Goal: Task Accomplishment & Management: Manage account settings

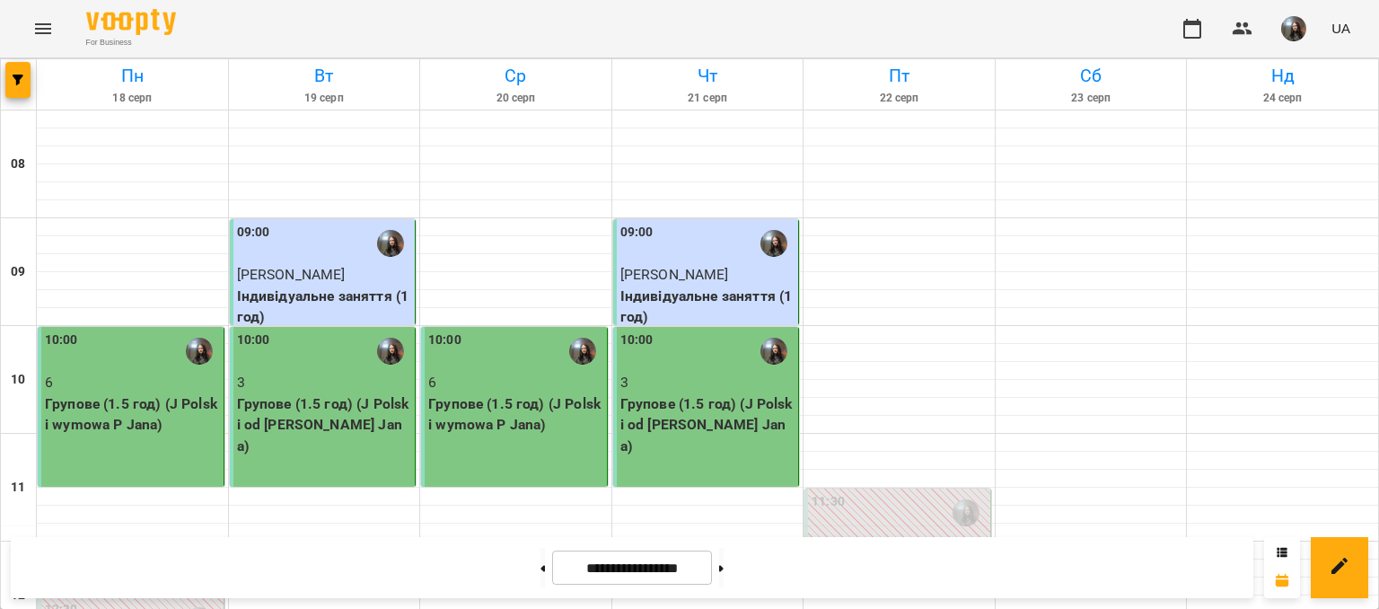
scroll to position [539, 0]
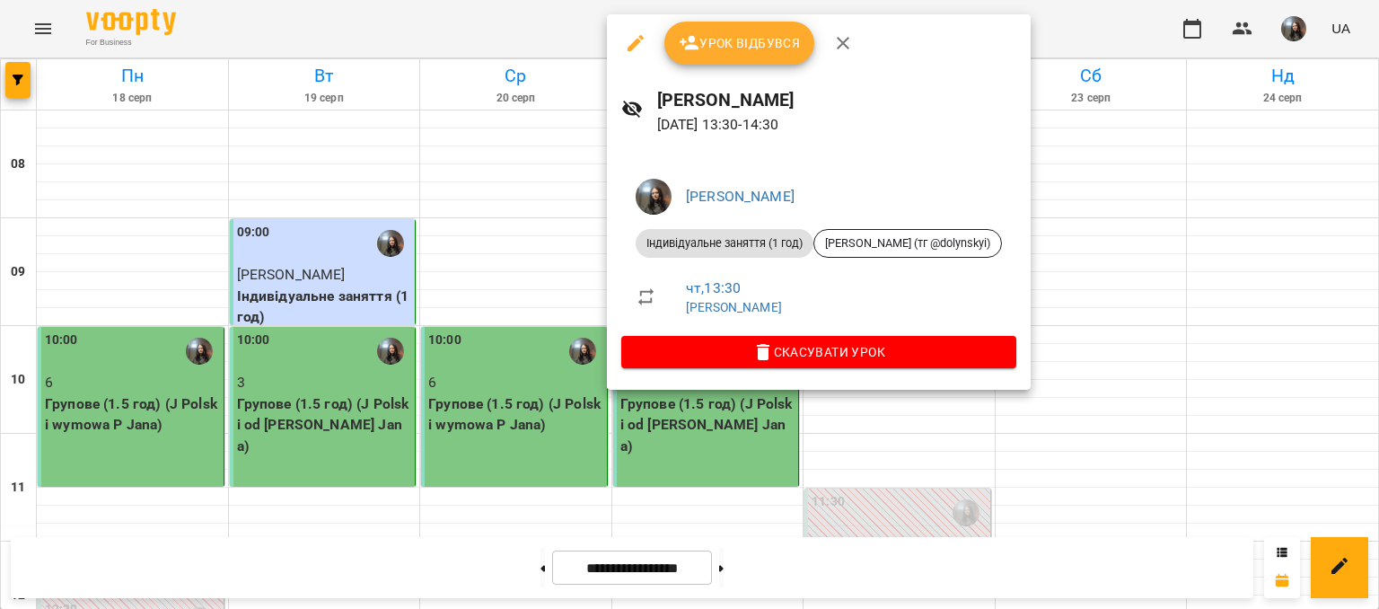
click at [698, 59] on button "Урок відбувся" at bounding box center [739, 43] width 151 height 43
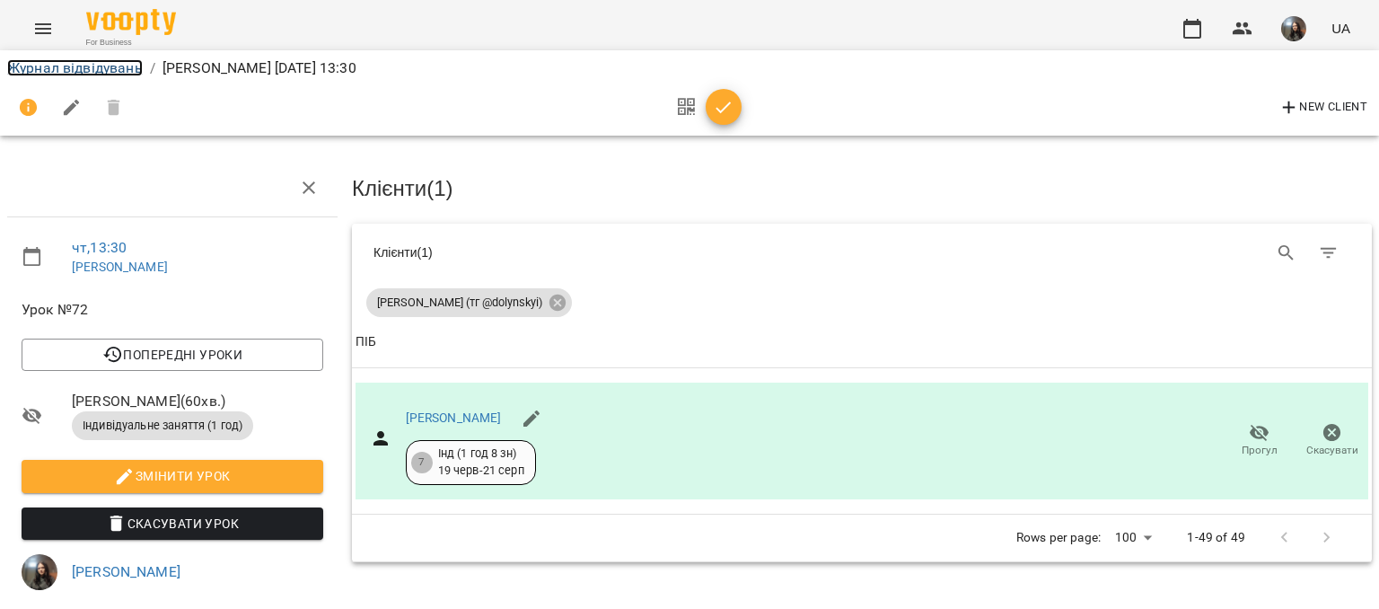
click at [83, 73] on link "Журнал відвідувань" at bounding box center [75, 67] width 136 height 17
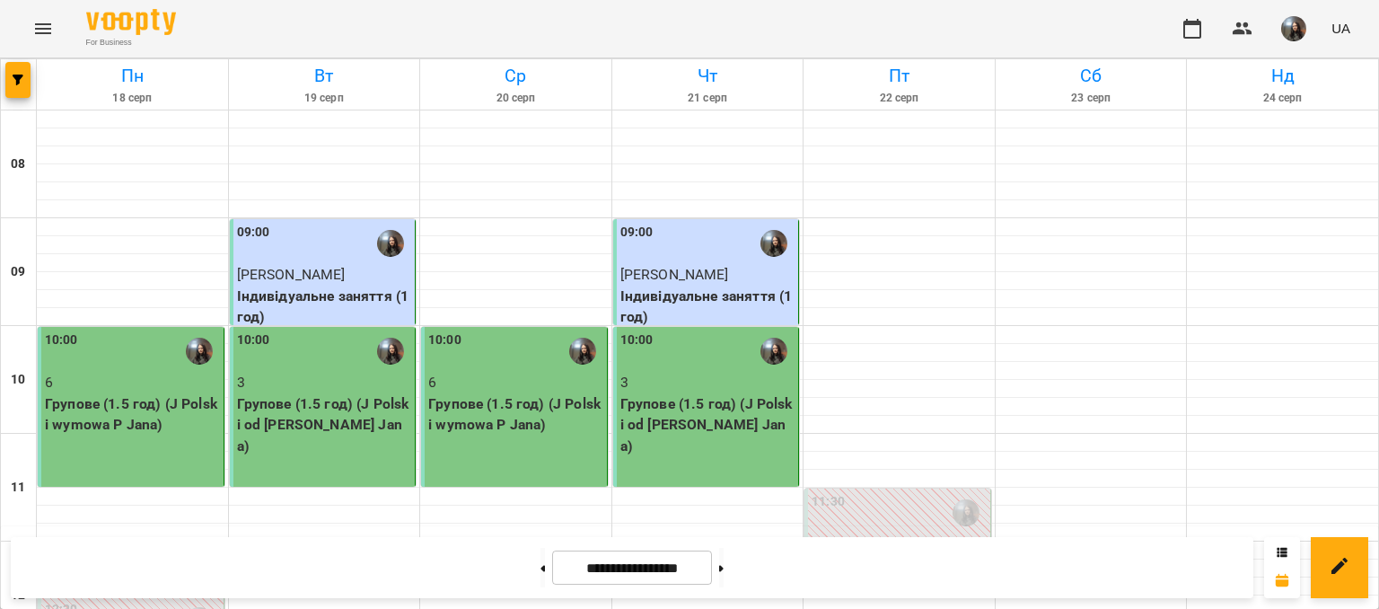
scroll to position [539, 0]
click at [540, 567] on button at bounding box center [542, 567] width 4 height 39
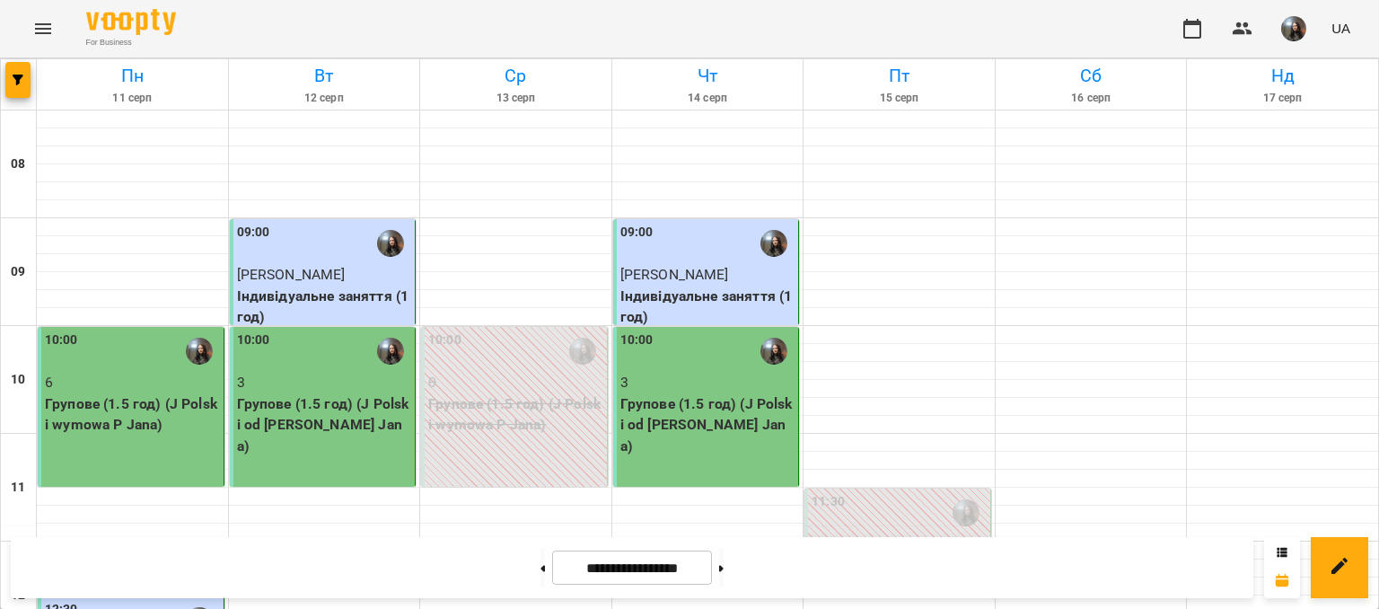
scroll to position [628, 0]
click at [724, 572] on button at bounding box center [721, 567] width 4 height 39
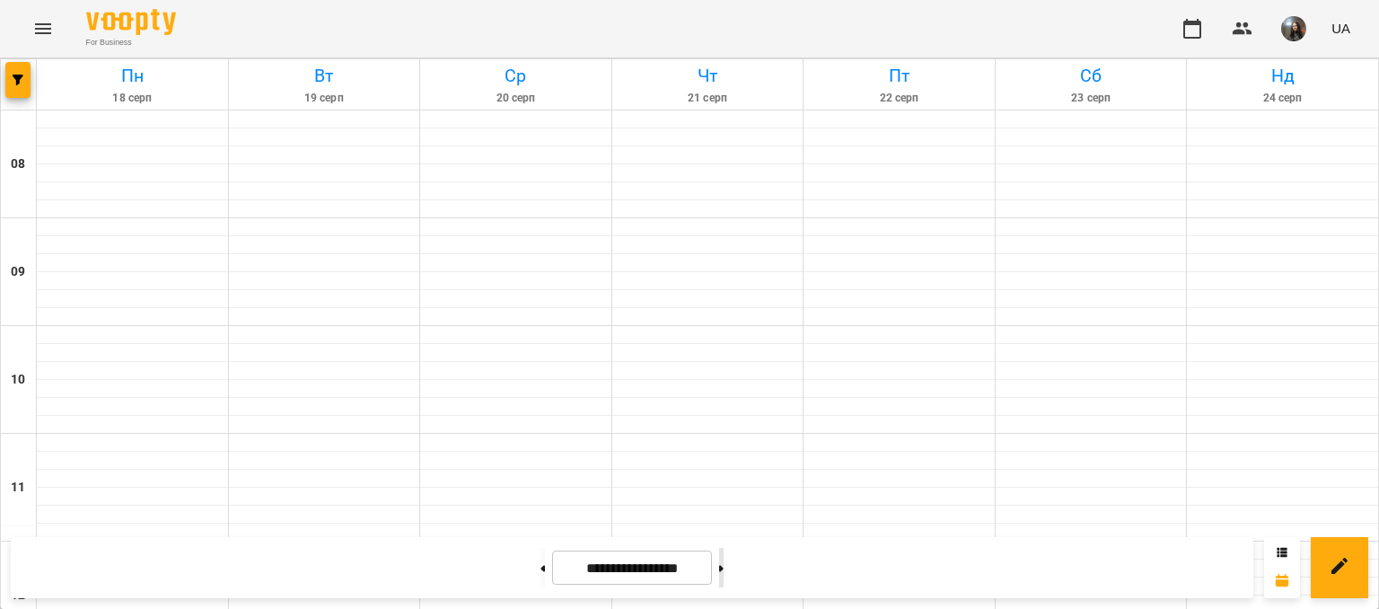
type input "**********"
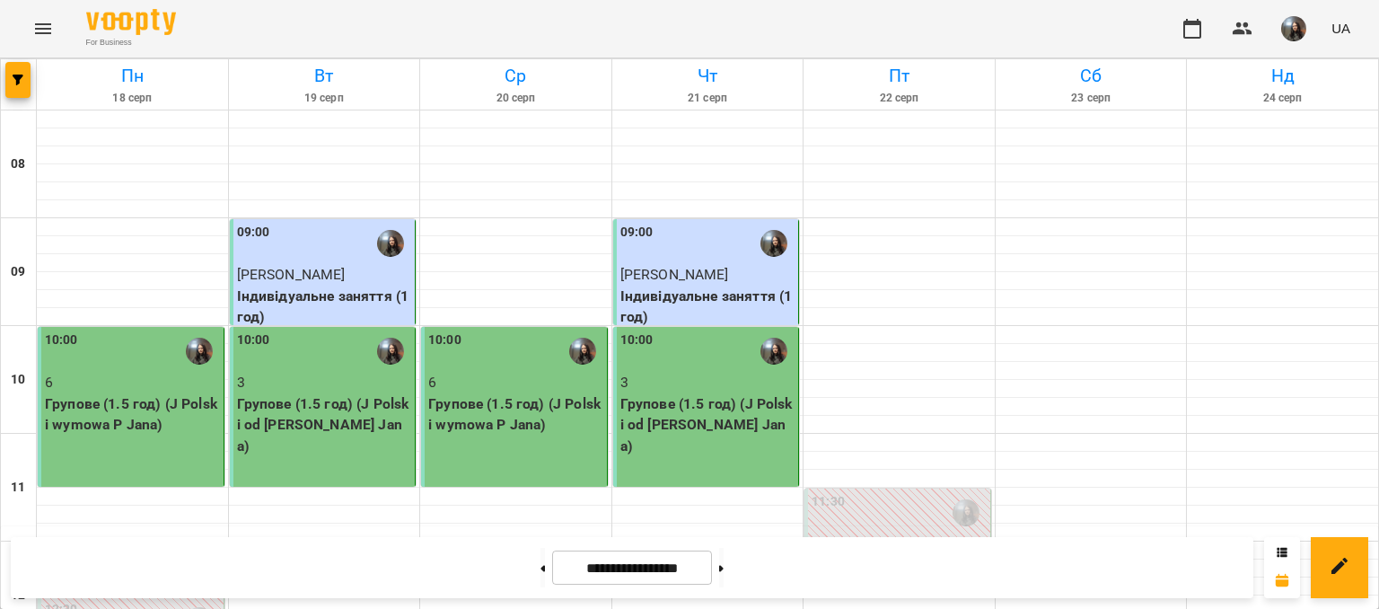
scroll to position [808, 0]
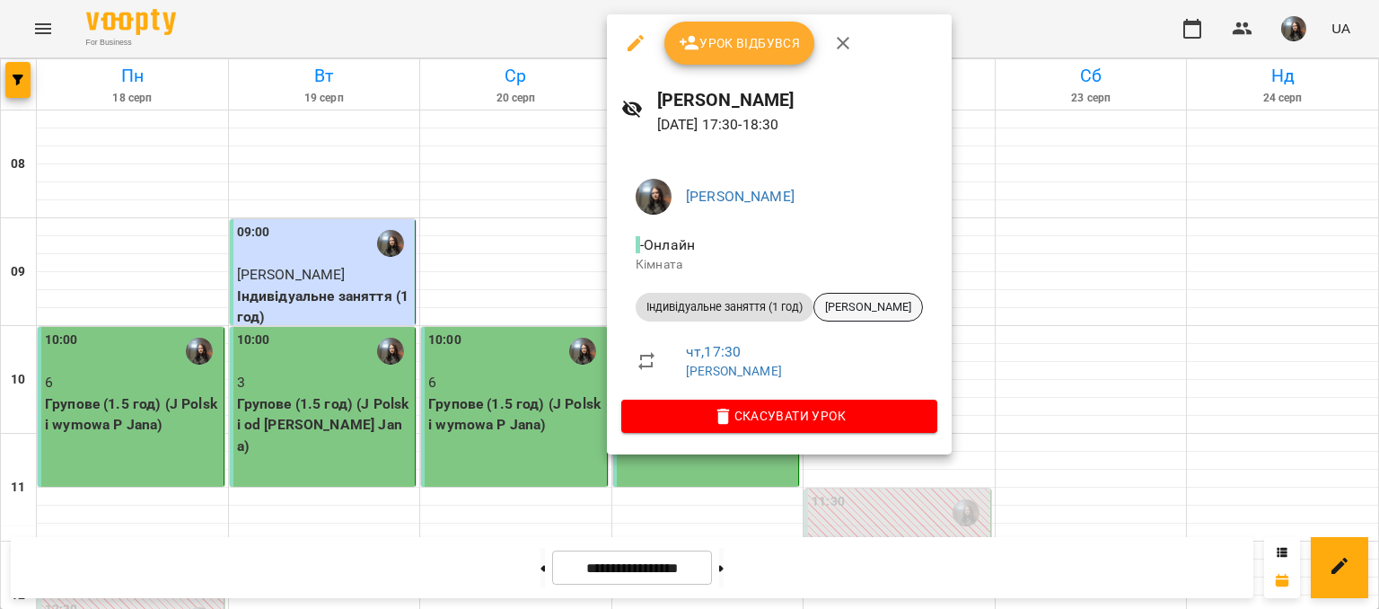
click at [865, 300] on span "[PERSON_NAME]" at bounding box center [868, 307] width 108 height 16
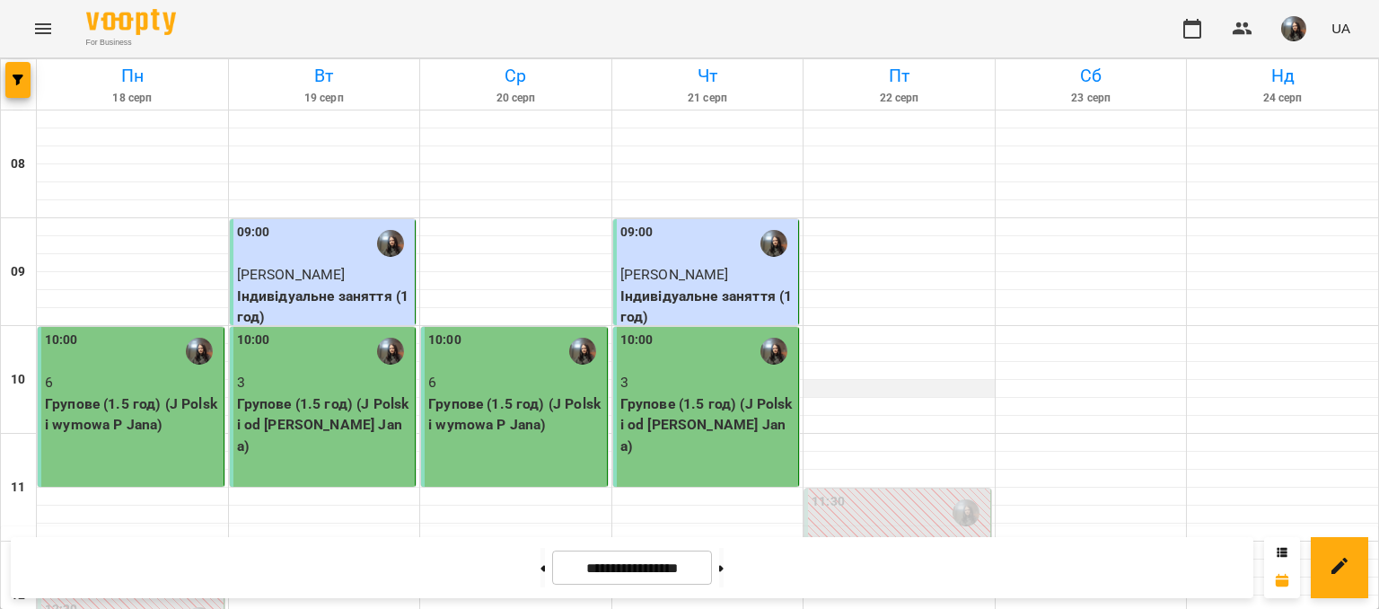
scroll to position [539, 0]
click at [724, 579] on button at bounding box center [721, 567] width 4 height 39
type input "**********"
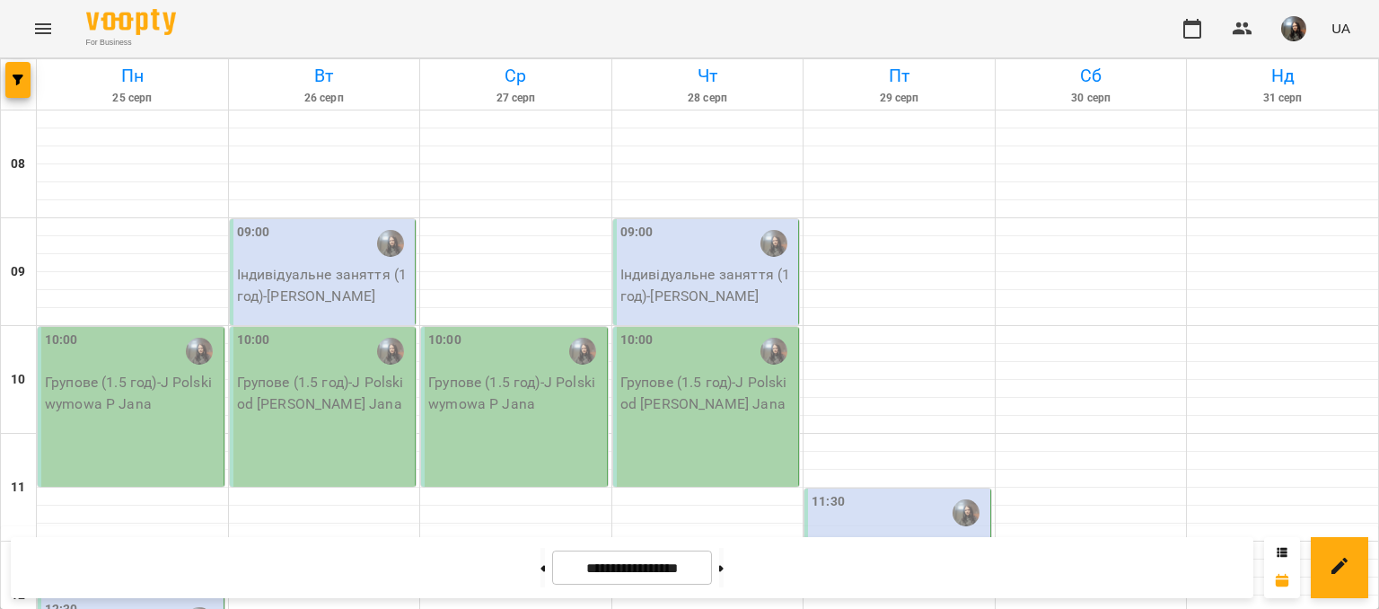
scroll to position [628, 0]
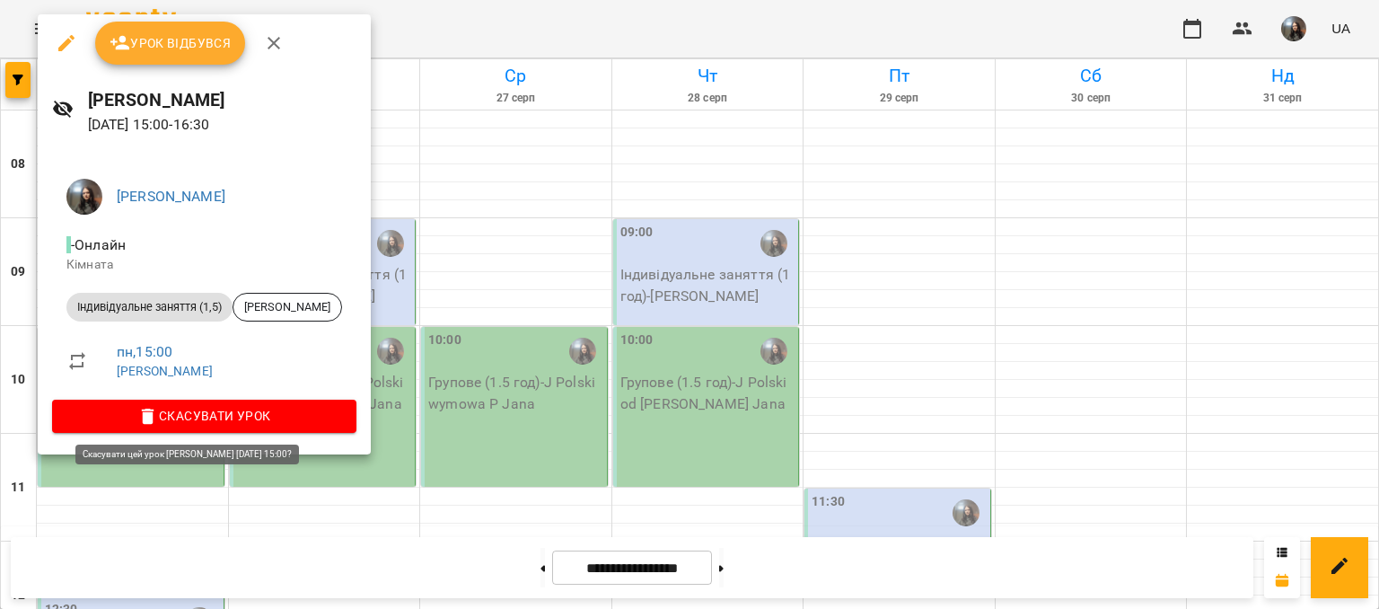
click at [266, 419] on span "Скасувати Урок" at bounding box center [204, 416] width 276 height 22
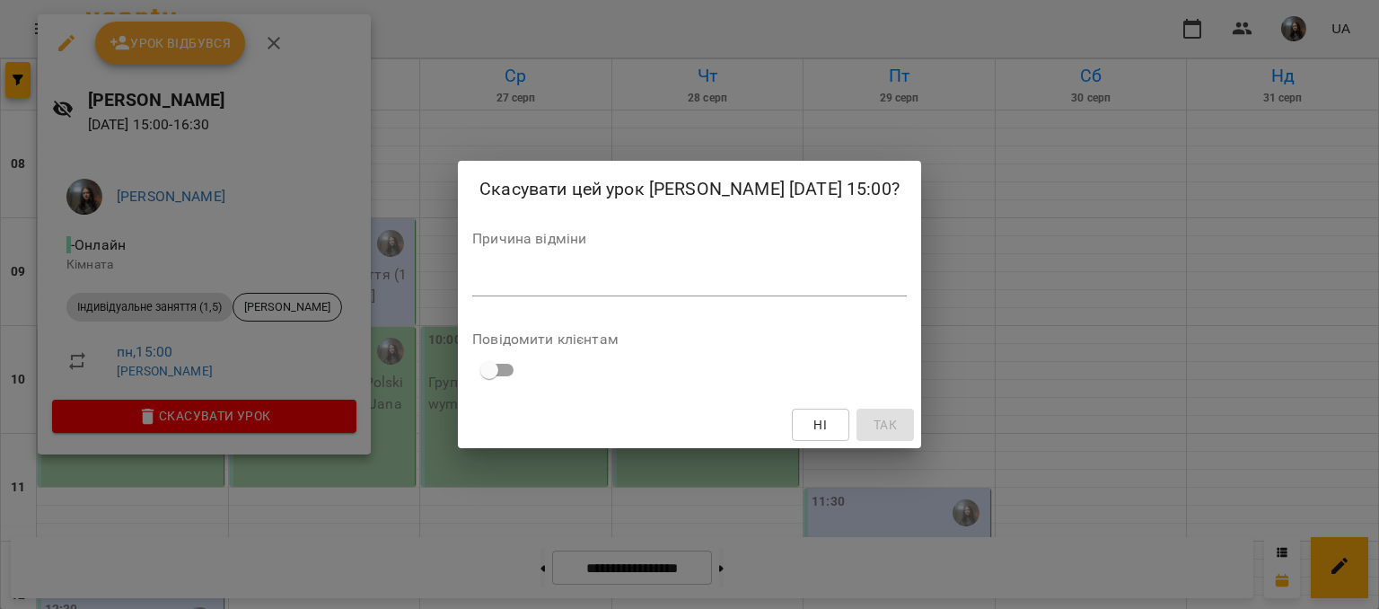
click at [472, 296] on div "*" at bounding box center [689, 282] width 434 height 29
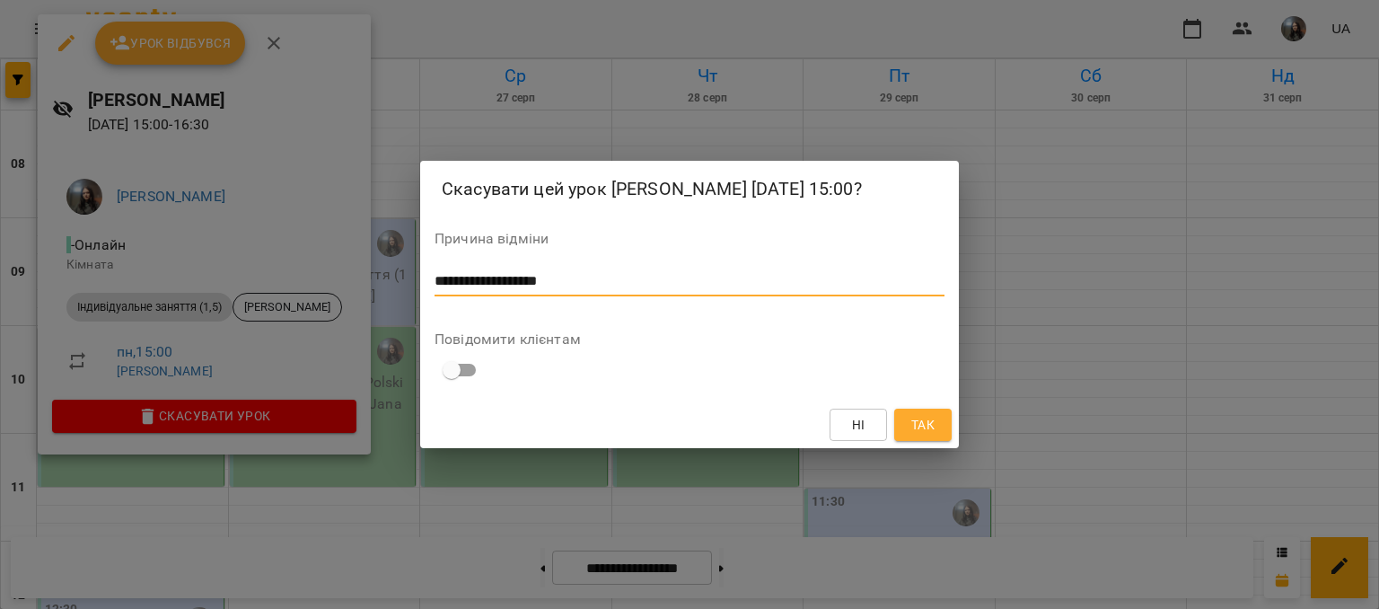
scroll to position [0, 0]
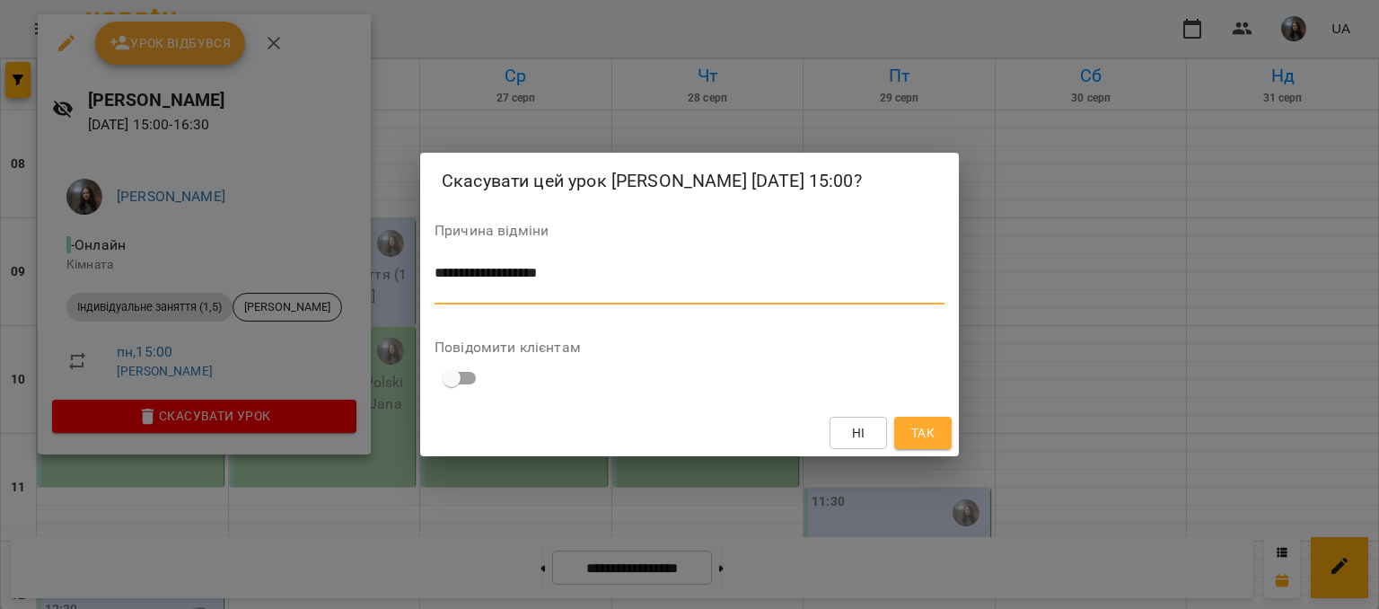
type textarea "**********"
click at [927, 443] on span "Так" at bounding box center [922, 433] width 23 height 22
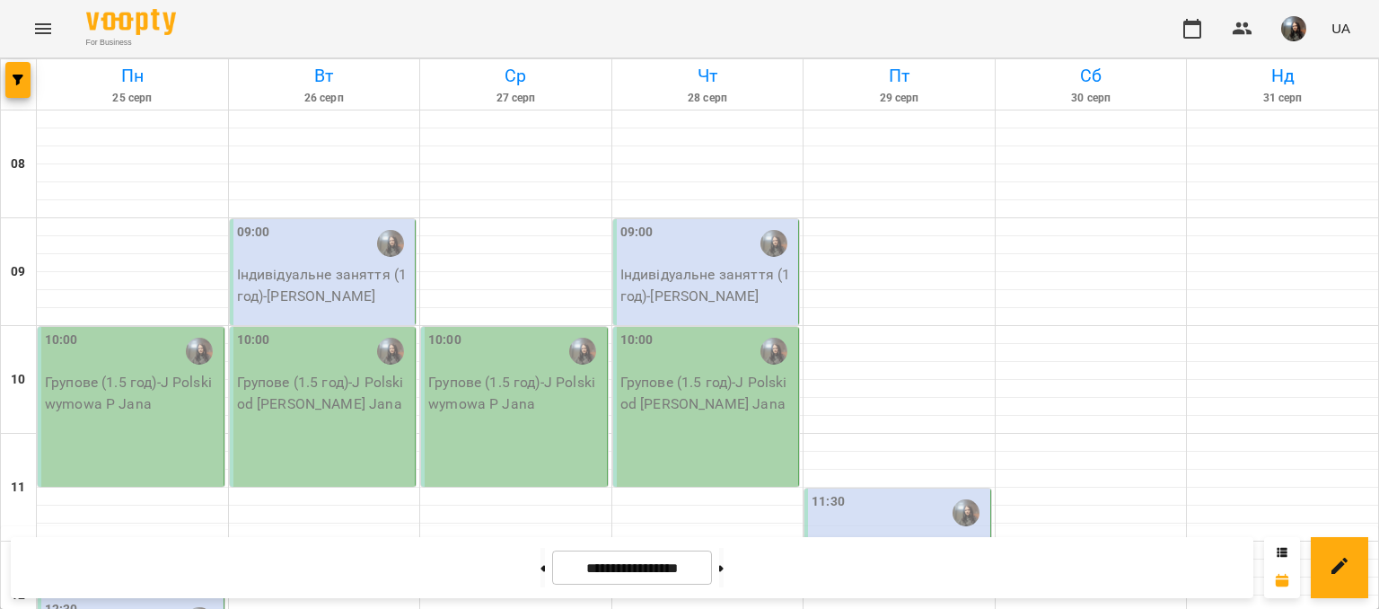
scroll to position [628, 0]
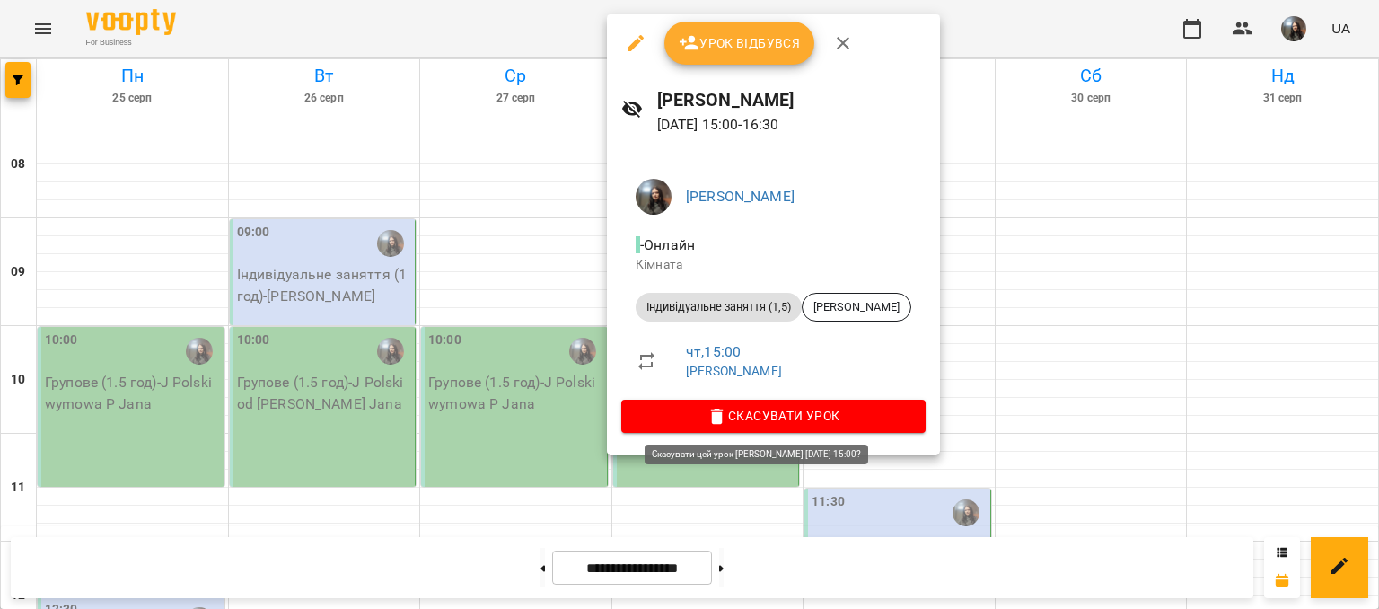
click at [696, 408] on span "Скасувати Урок" at bounding box center [774, 416] width 276 height 22
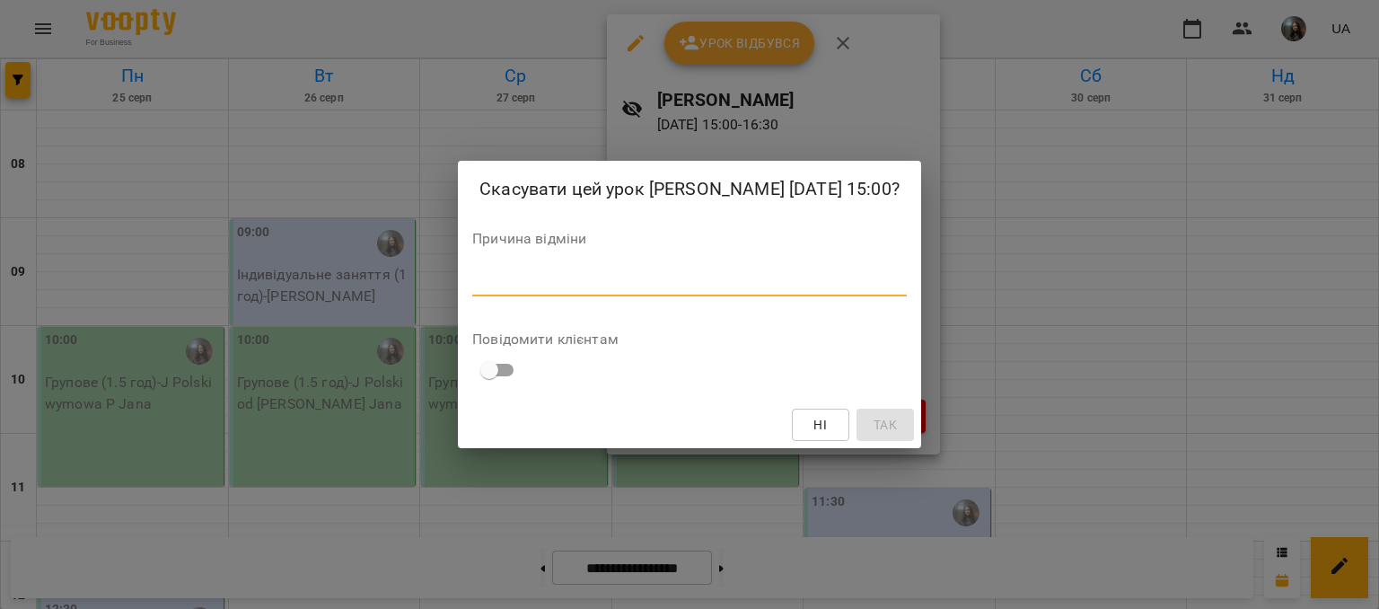
click at [595, 290] on textarea at bounding box center [689, 281] width 434 height 17
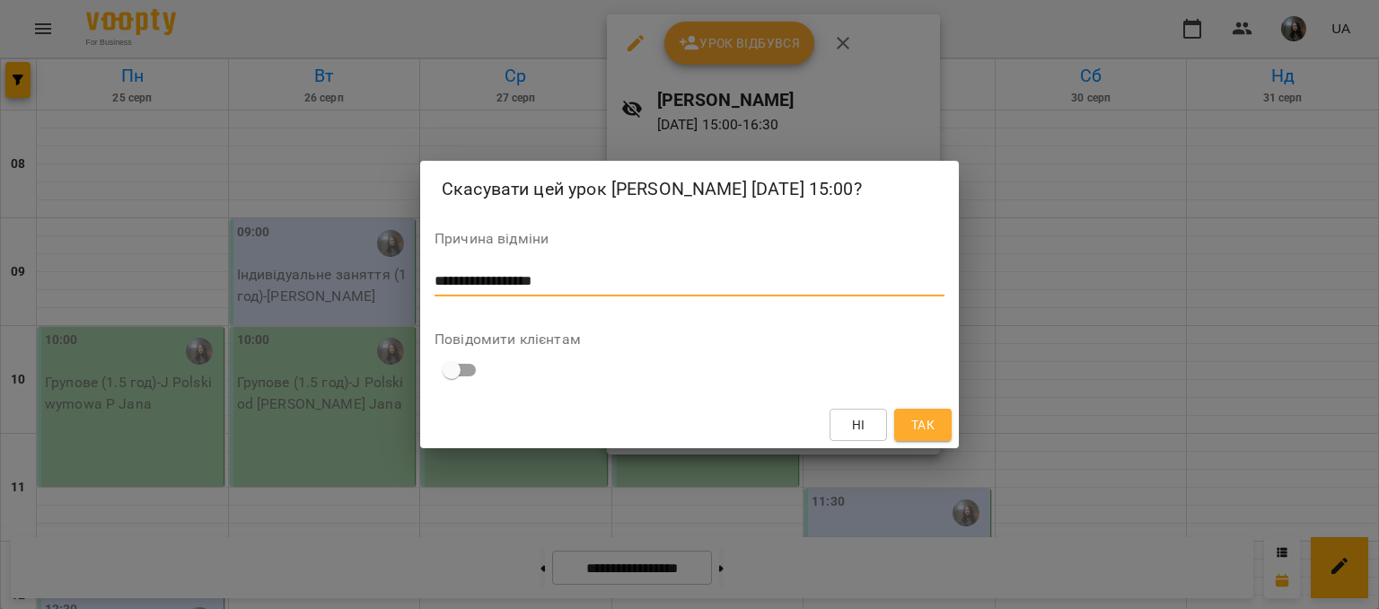
type textarea "**********"
click at [934, 435] on span "Так" at bounding box center [922, 425] width 23 height 22
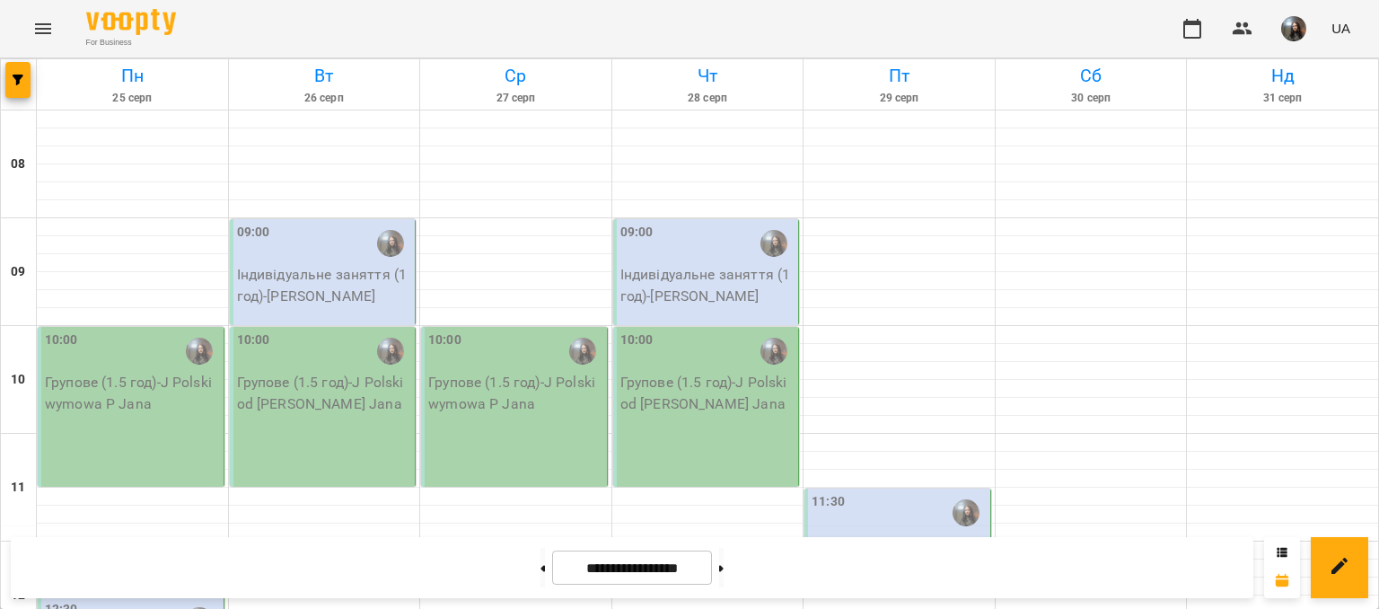
scroll to position [449, 0]
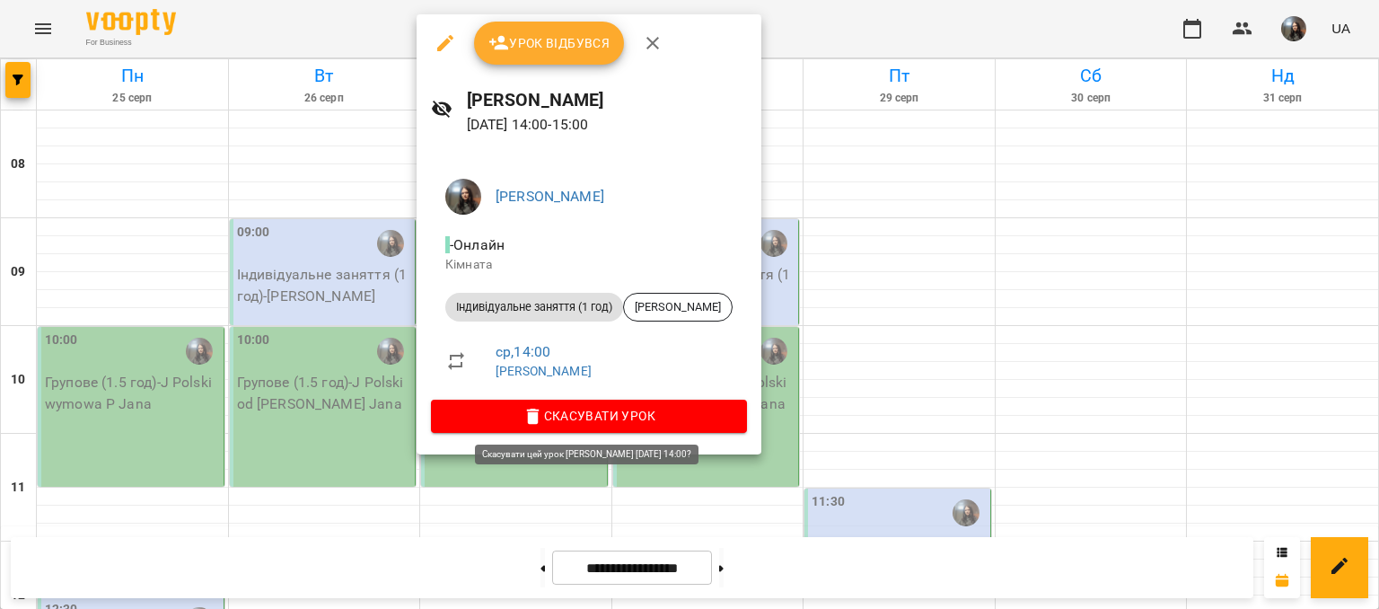
click at [513, 411] on span "Скасувати Урок" at bounding box center [588, 416] width 287 height 22
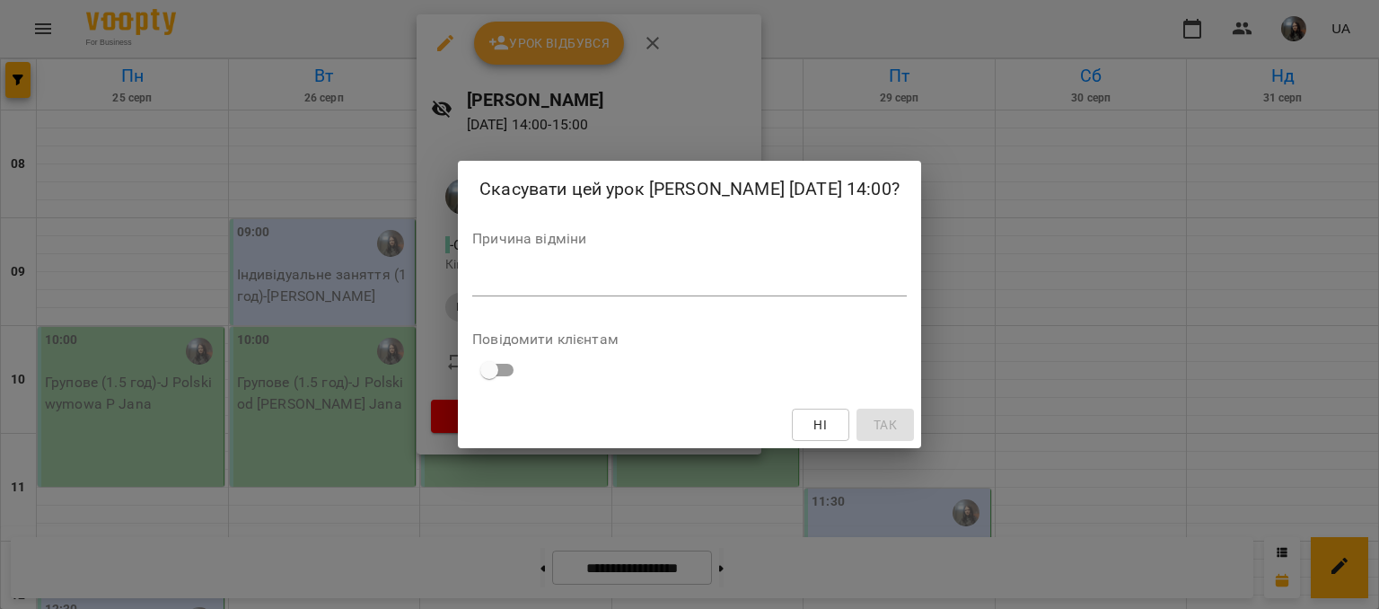
click at [498, 290] on textarea at bounding box center [689, 281] width 434 height 17
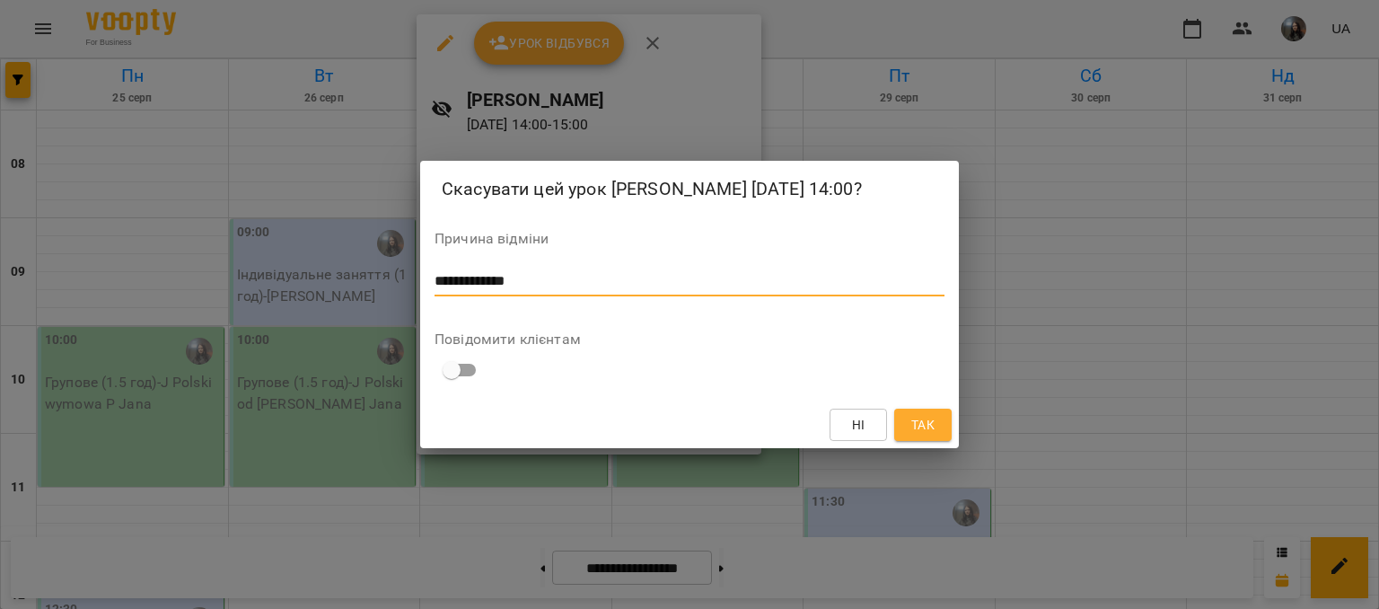
type textarea "**********"
click at [906, 434] on button "Так" at bounding box center [922, 424] width 57 height 32
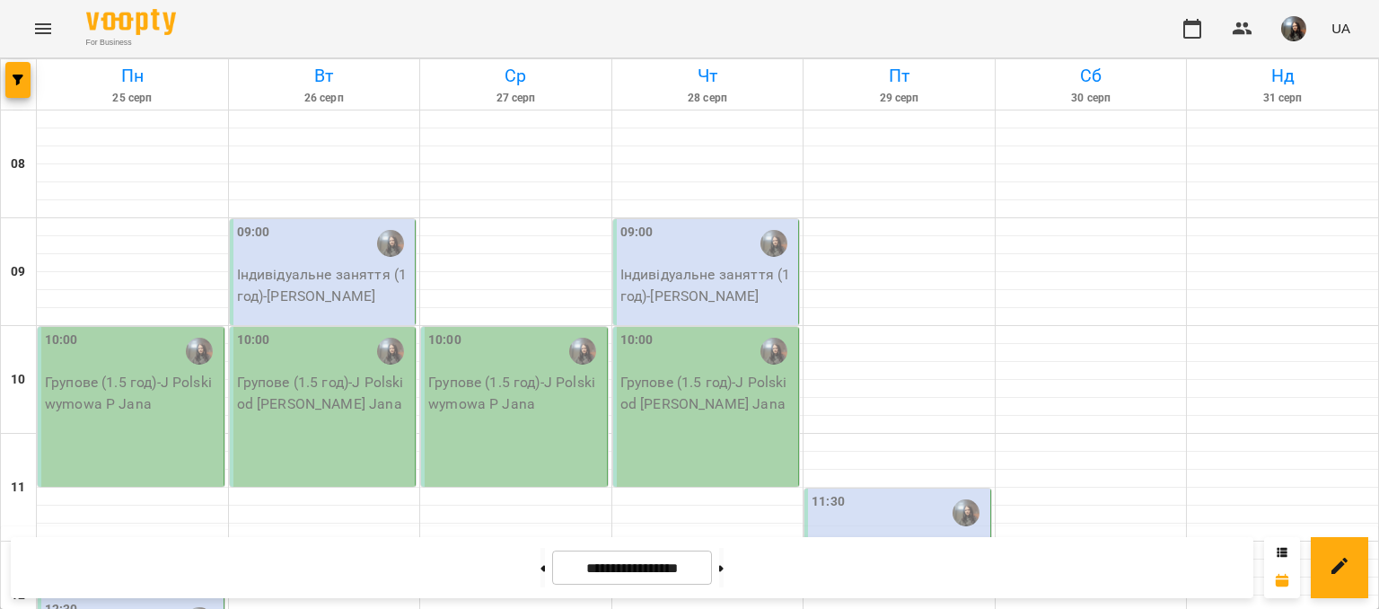
scroll to position [359, 0]
click at [833, 533] on p "Індивідуальне заняття (1 год) - [PERSON_NAME]" at bounding box center [899, 554] width 175 height 42
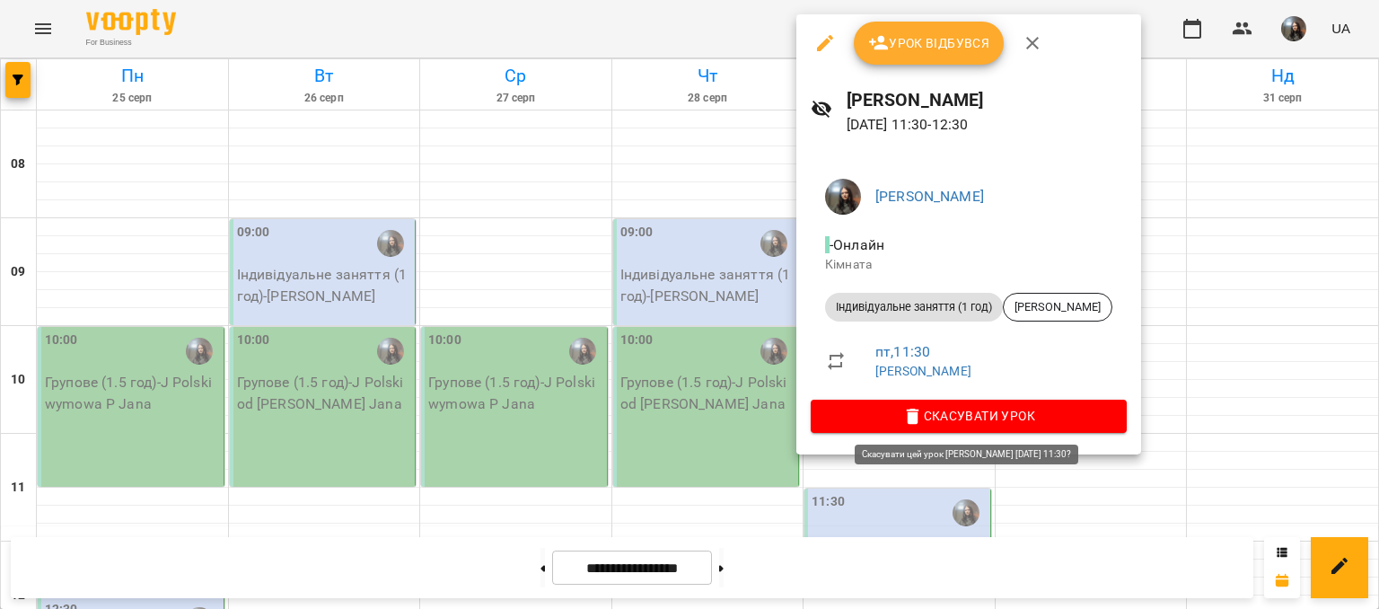
click at [890, 407] on span "Скасувати Урок" at bounding box center [968, 416] width 287 height 22
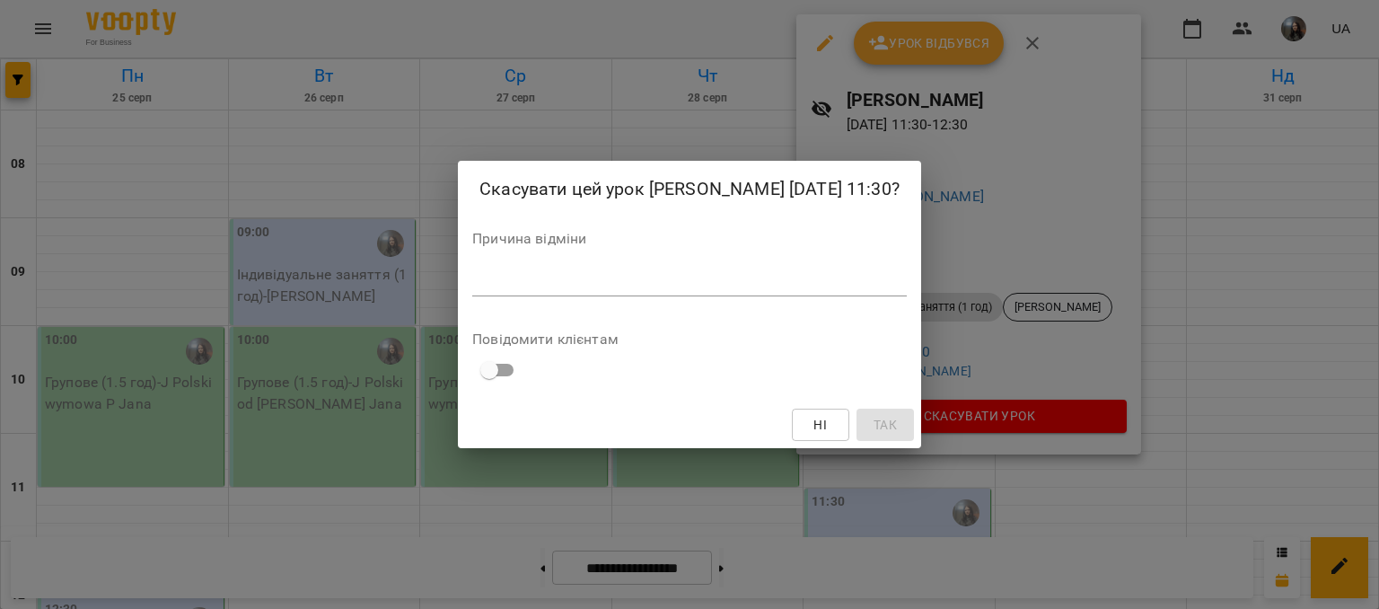
click at [650, 290] on textarea at bounding box center [689, 281] width 434 height 17
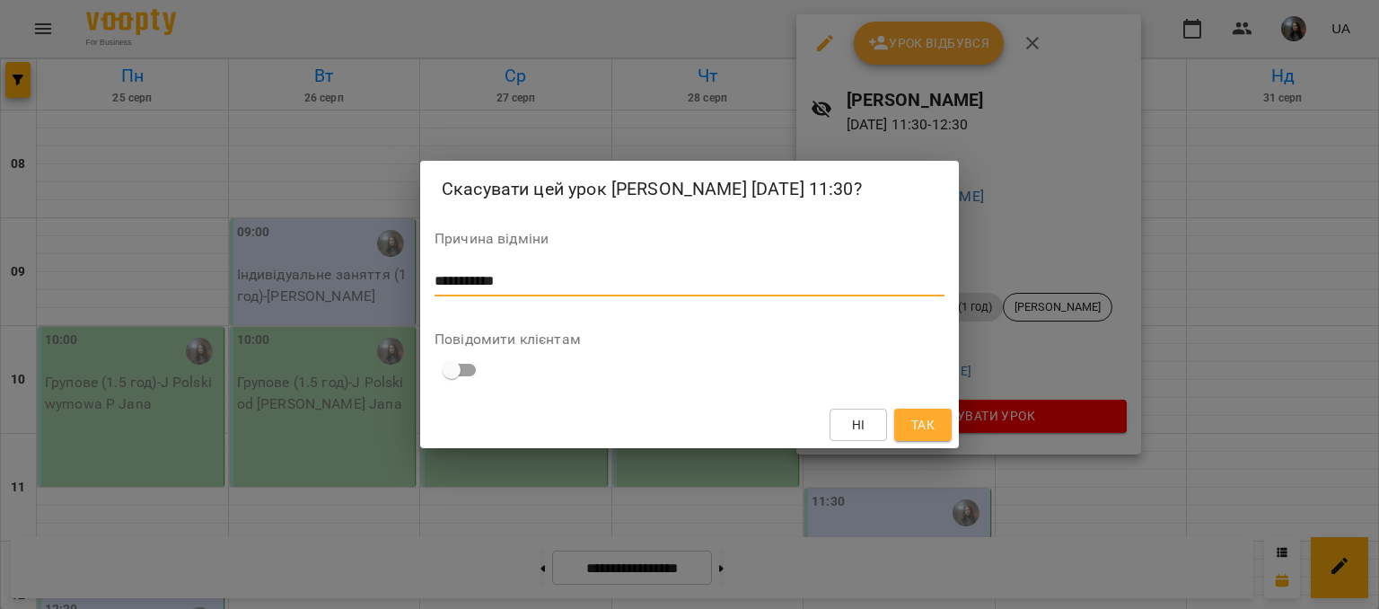
type textarea "**********"
click at [923, 429] on span "Так" at bounding box center [922, 425] width 23 height 22
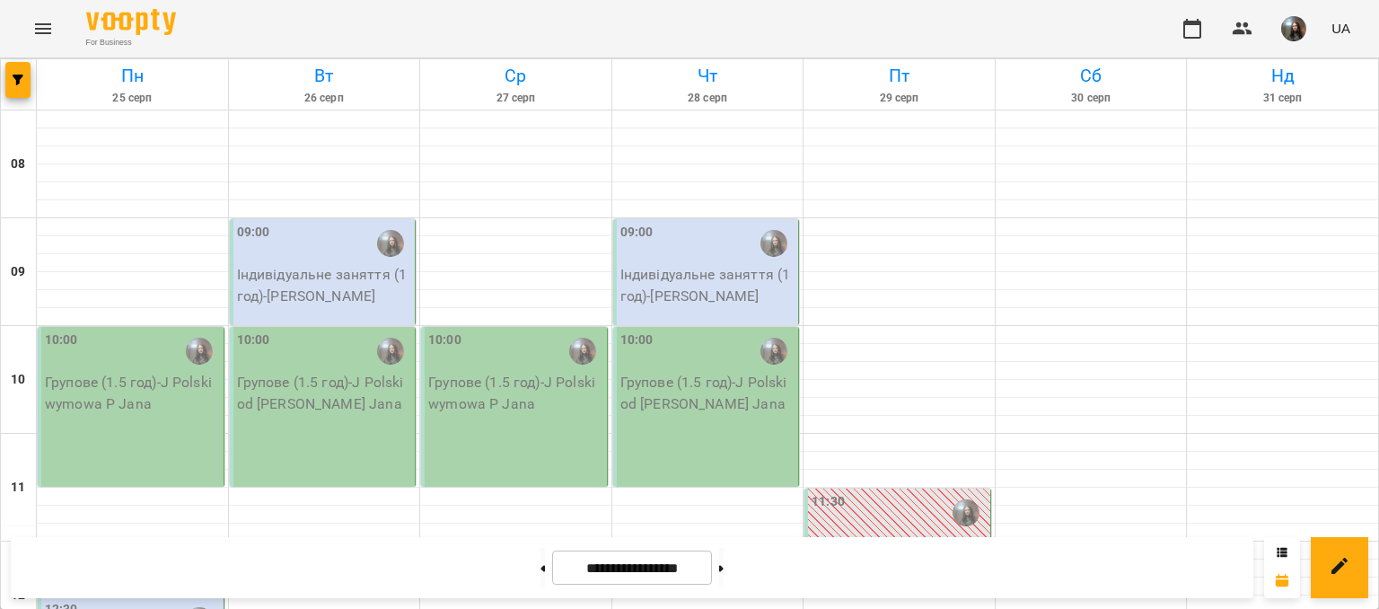
scroll to position [539, 0]
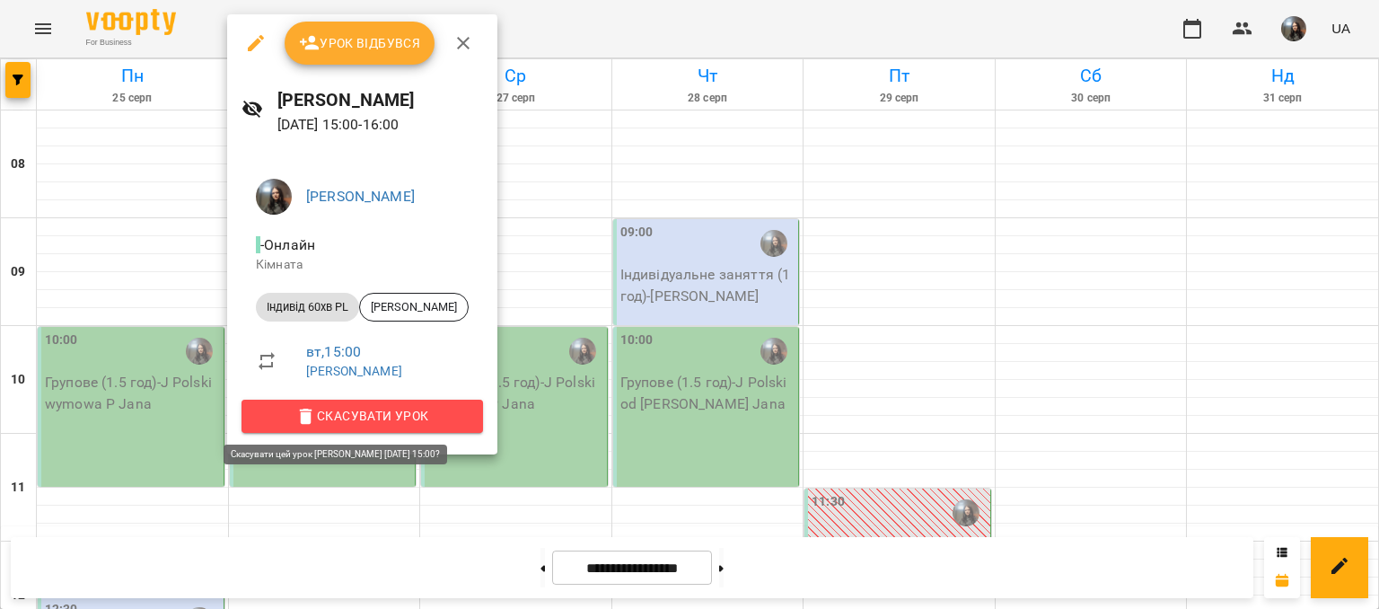
click at [364, 414] on span "Скасувати Урок" at bounding box center [362, 416] width 213 height 22
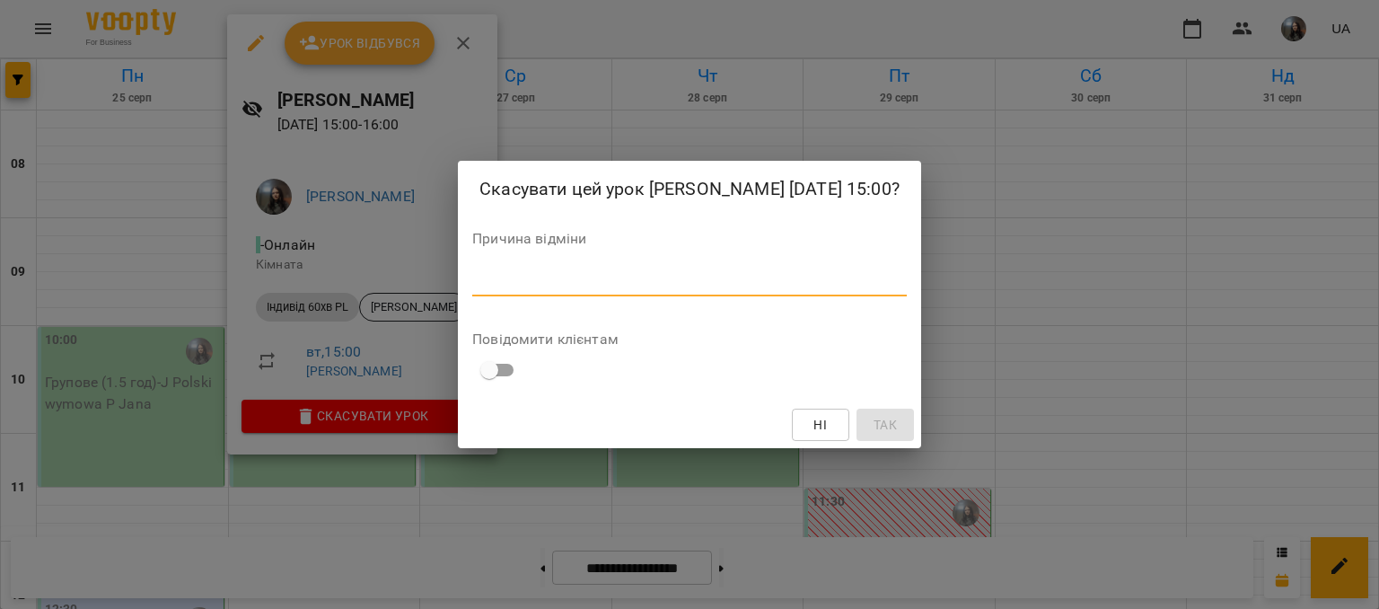
click at [472, 290] on textarea at bounding box center [689, 281] width 434 height 17
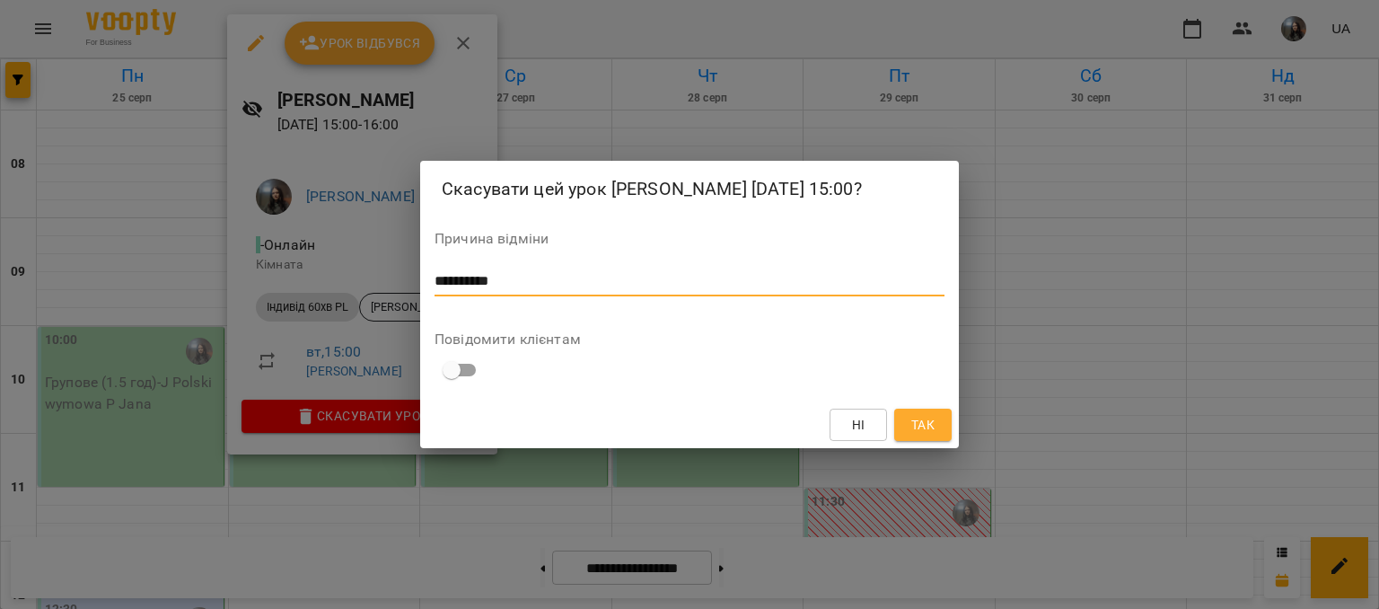
type textarea "**********"
click at [903, 441] on button "Так" at bounding box center [922, 424] width 57 height 32
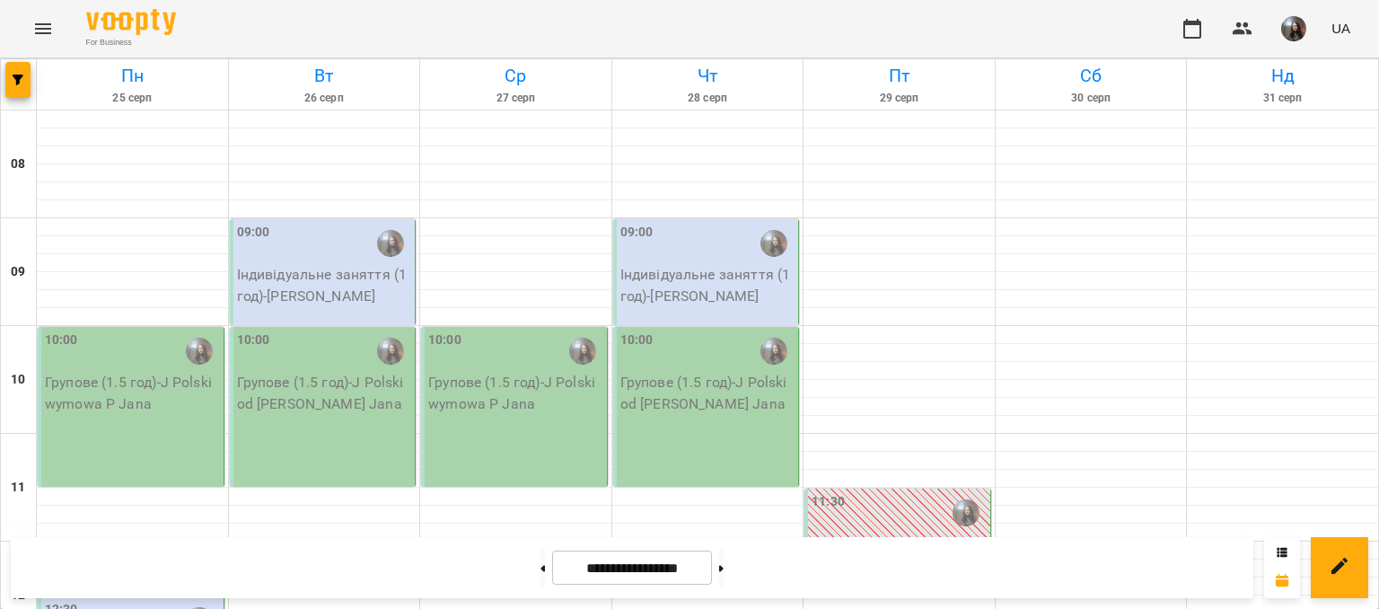
scroll to position [90, 0]
click at [540, 559] on button at bounding box center [542, 567] width 4 height 39
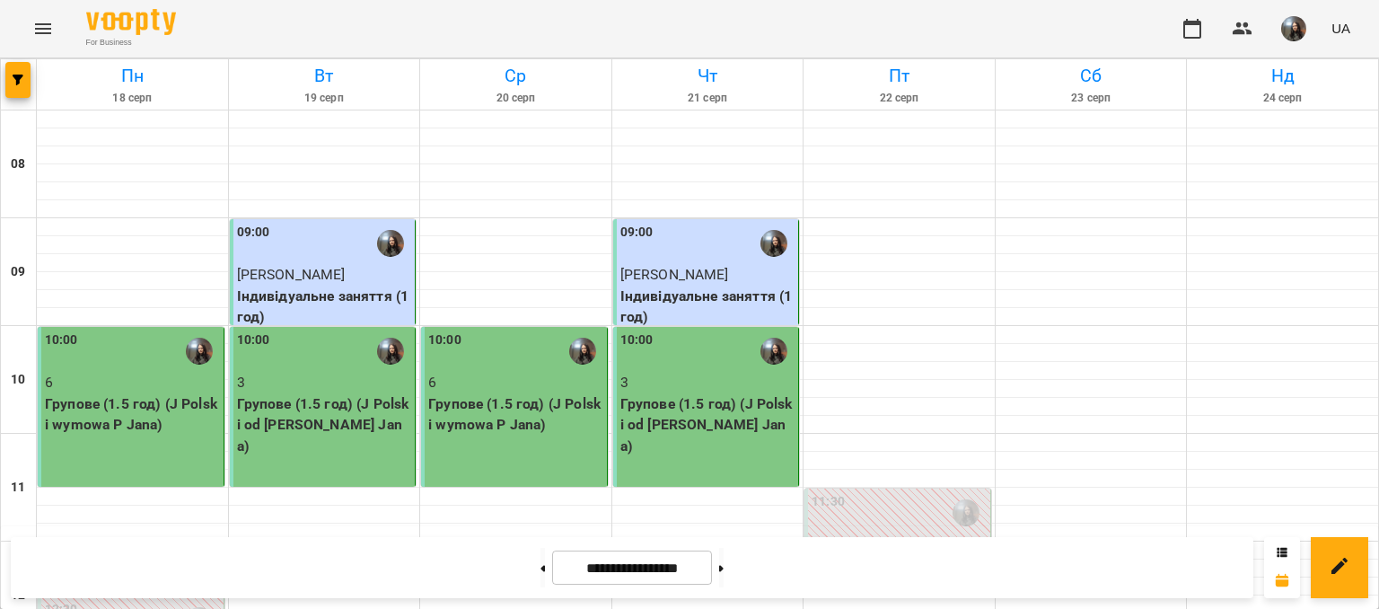
scroll to position [180, 0]
click at [724, 581] on button at bounding box center [721, 567] width 4 height 39
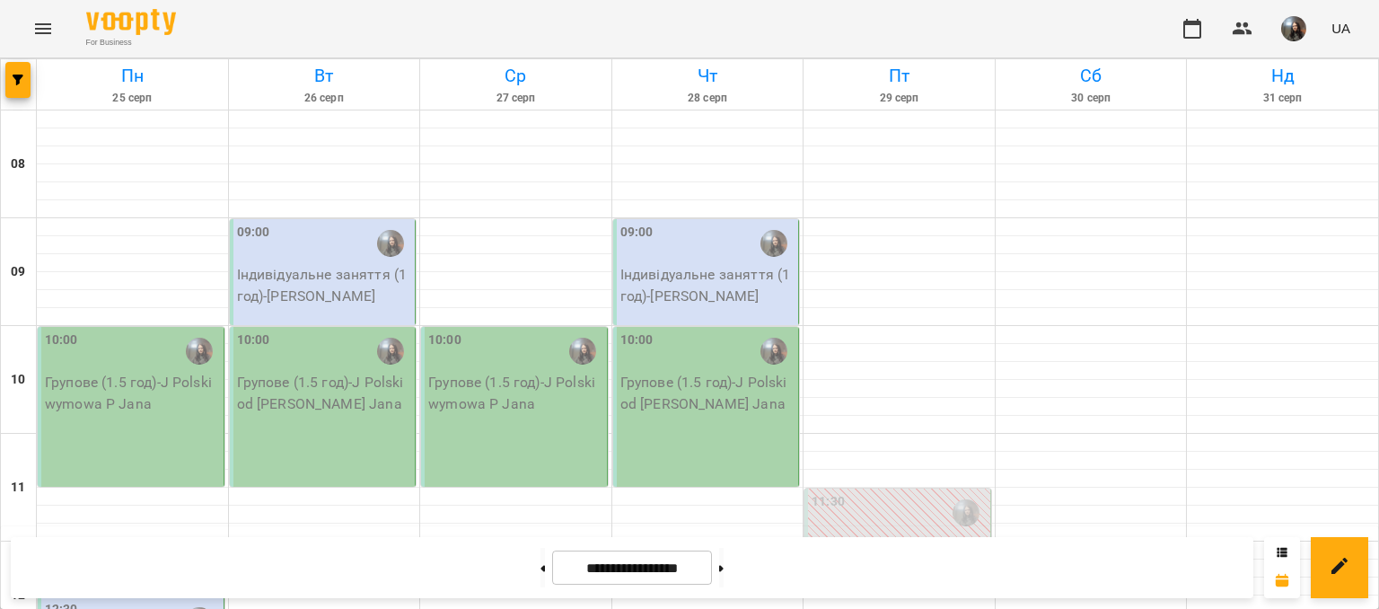
scroll to position [1109, 0]
click at [540, 567] on button at bounding box center [542, 567] width 4 height 39
type input "**********"
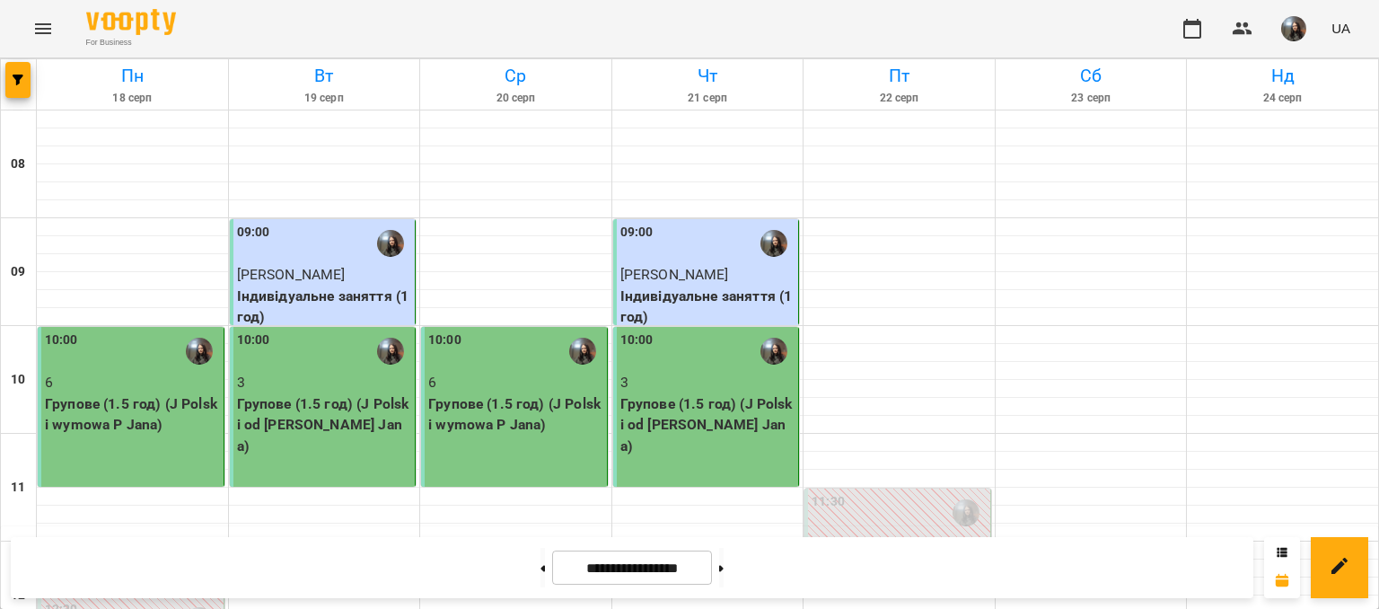
scroll to position [539, 0]
